Goal: Transaction & Acquisition: Purchase product/service

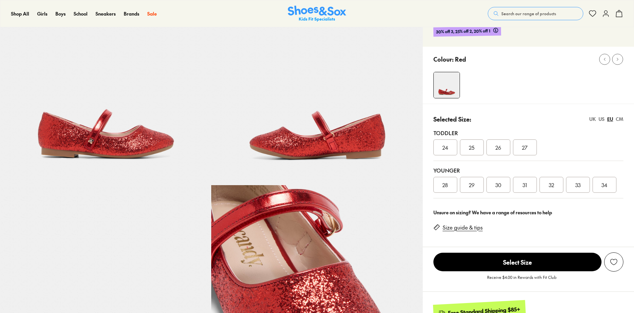
select select "*"
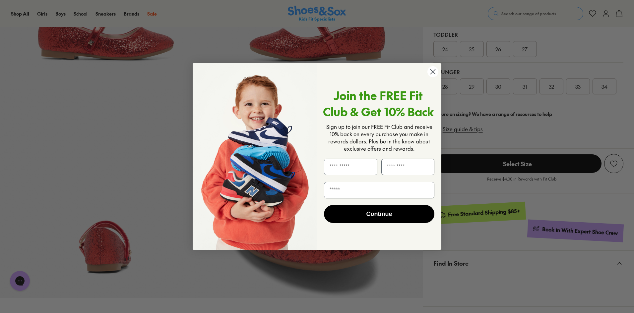
scroll to position [231, 0]
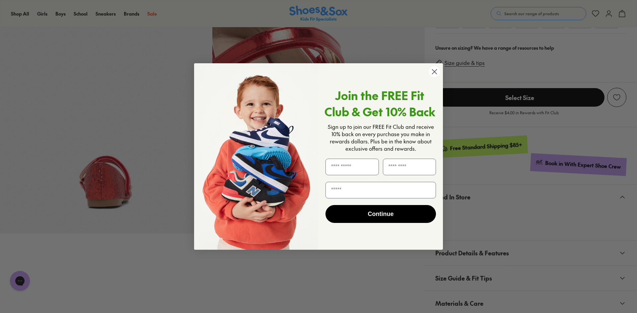
click at [432, 70] on icon "Close dialog" at bounding box center [434, 72] width 5 height 5
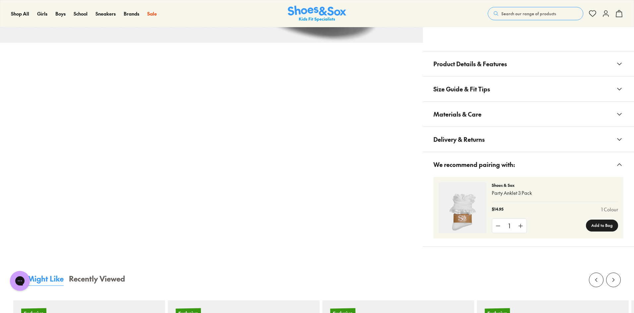
scroll to position [297, 0]
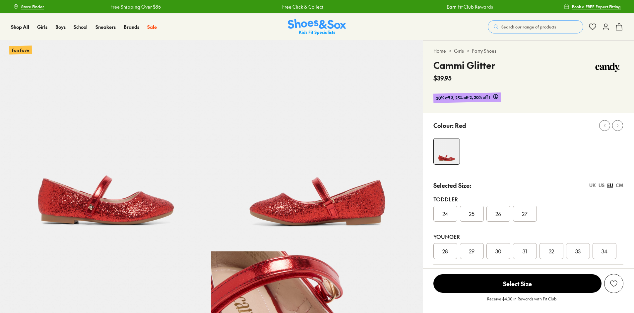
scroll to position [133, 0]
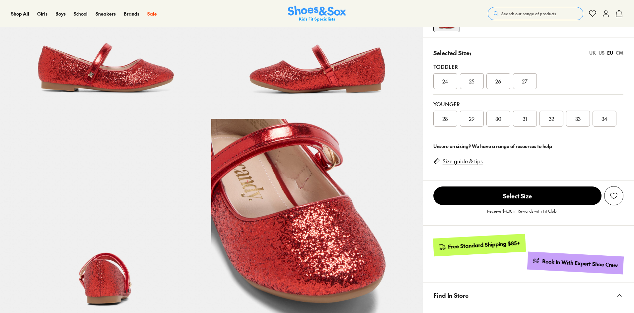
select select "*"
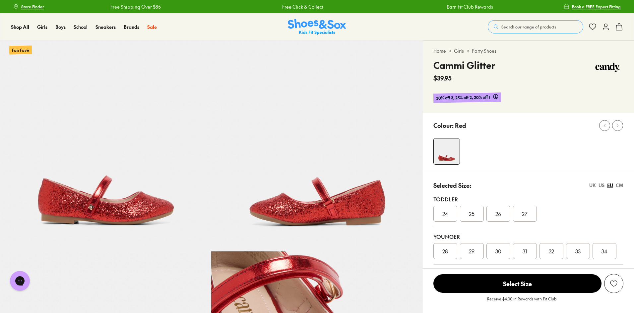
scroll to position [33, 0]
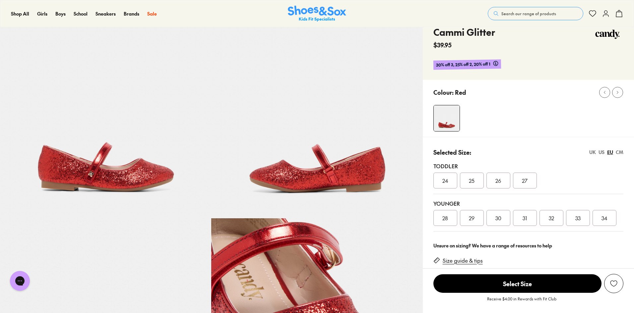
click at [590, 153] on div "UK" at bounding box center [592, 152] width 7 height 7
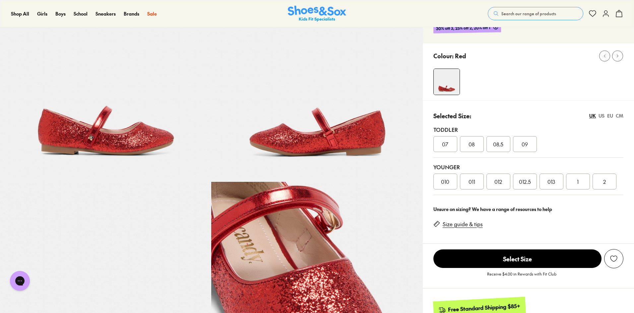
scroll to position [99, 0]
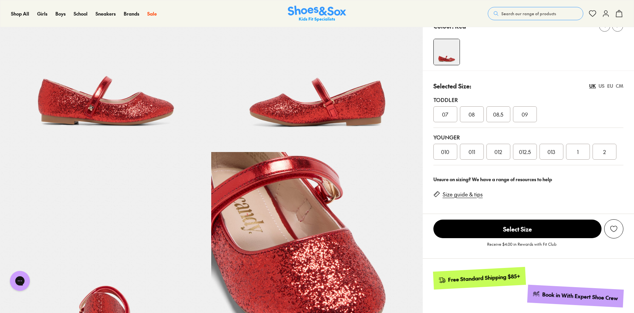
click at [602, 86] on div "US" at bounding box center [601, 86] width 6 height 7
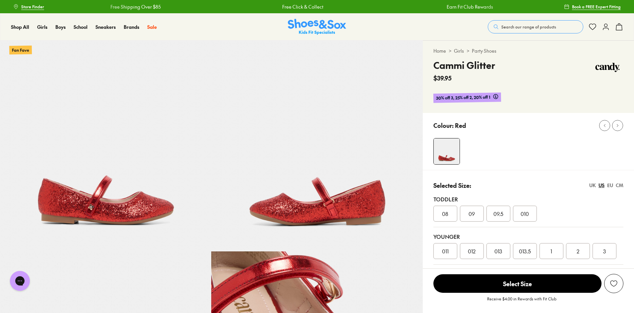
click at [482, 253] on div "012" at bounding box center [472, 251] width 24 height 16
